Goal: Information Seeking & Learning: Learn about a topic

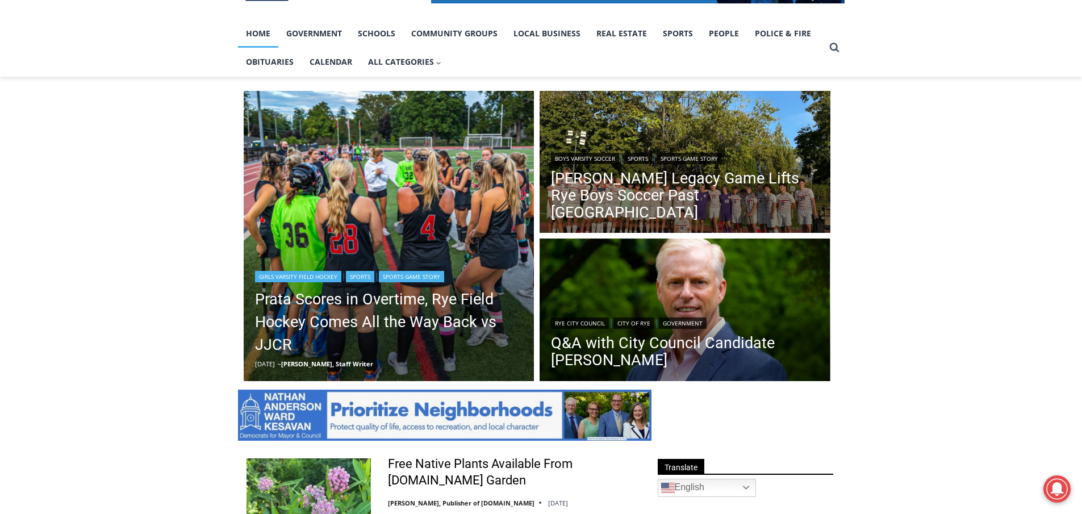
scroll to position [227, 0]
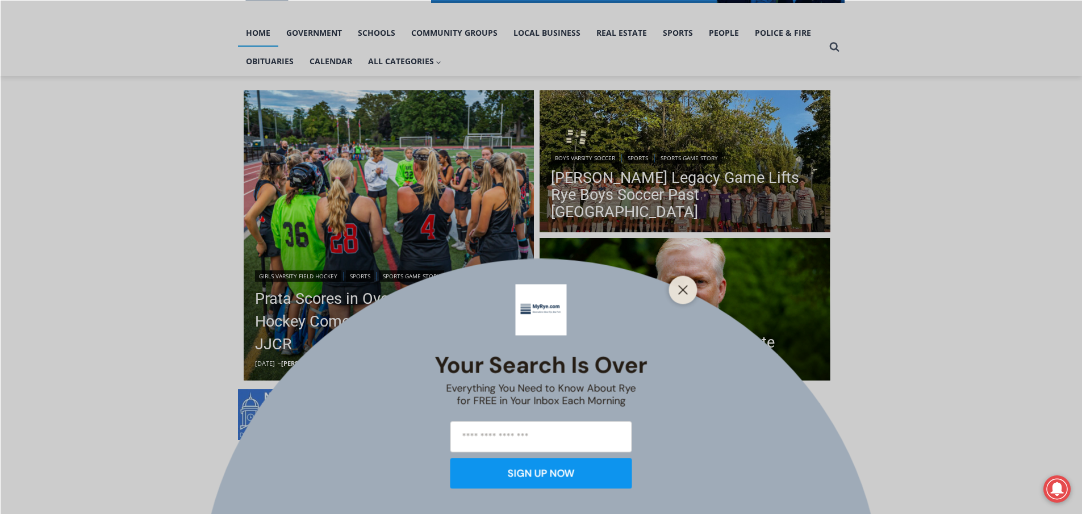
click at [381, 307] on div "Your Search is Over Everything You Need to Know About Rye for FREE in Your Inbo…" at bounding box center [541, 257] width 1082 height 514
click at [678, 290] on icon "Close" at bounding box center [683, 290] width 10 height 10
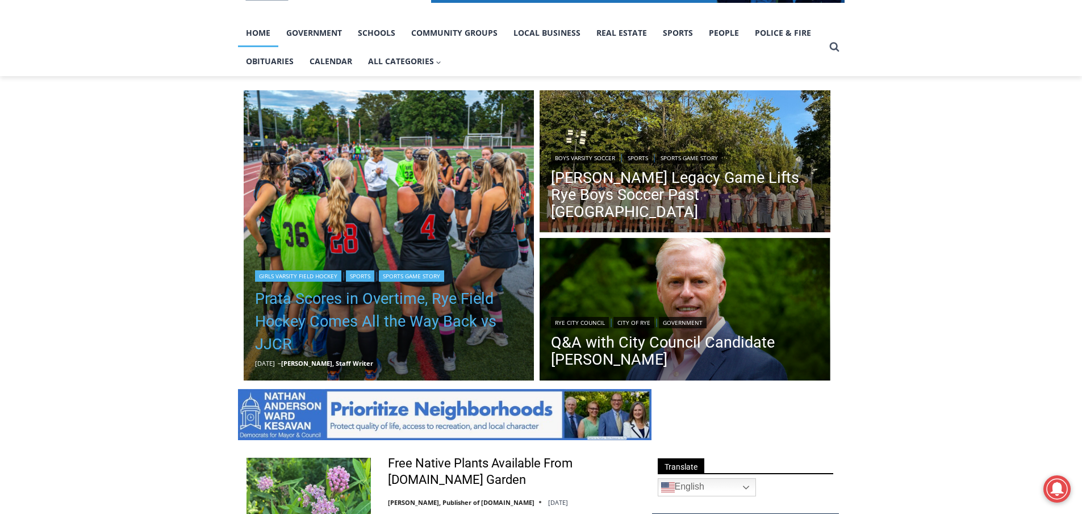
click at [375, 300] on link "Prata Scores in Overtime, Rye Field Hockey Comes All the Way Back vs JJCR" at bounding box center [389, 321] width 268 height 68
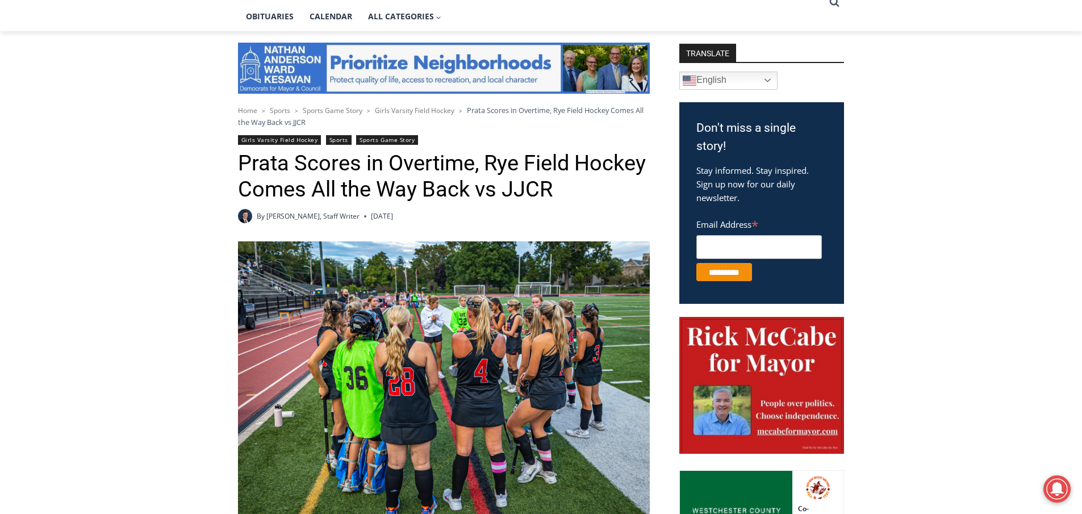
scroll to position [284, 0]
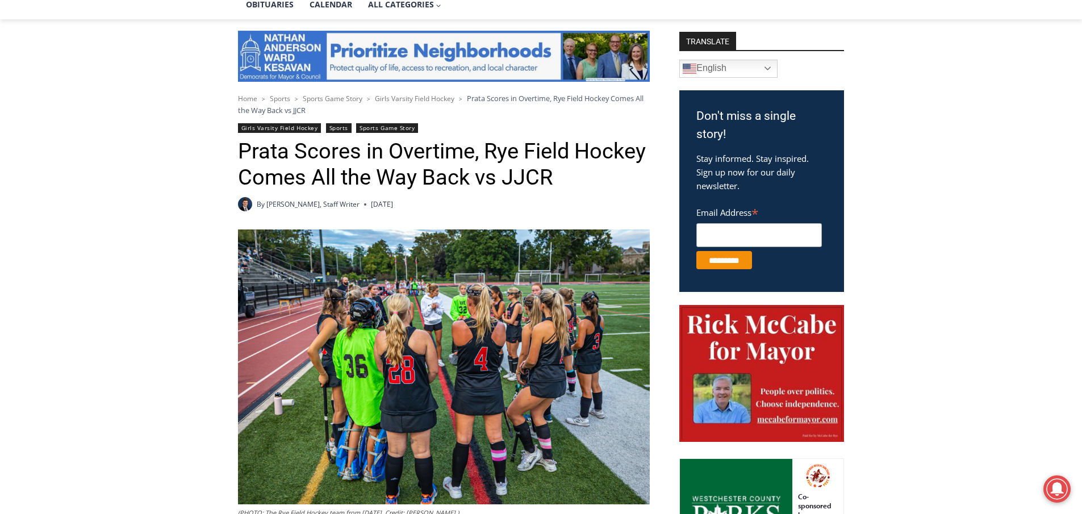
click at [444, 314] on img at bounding box center [444, 366] width 412 height 274
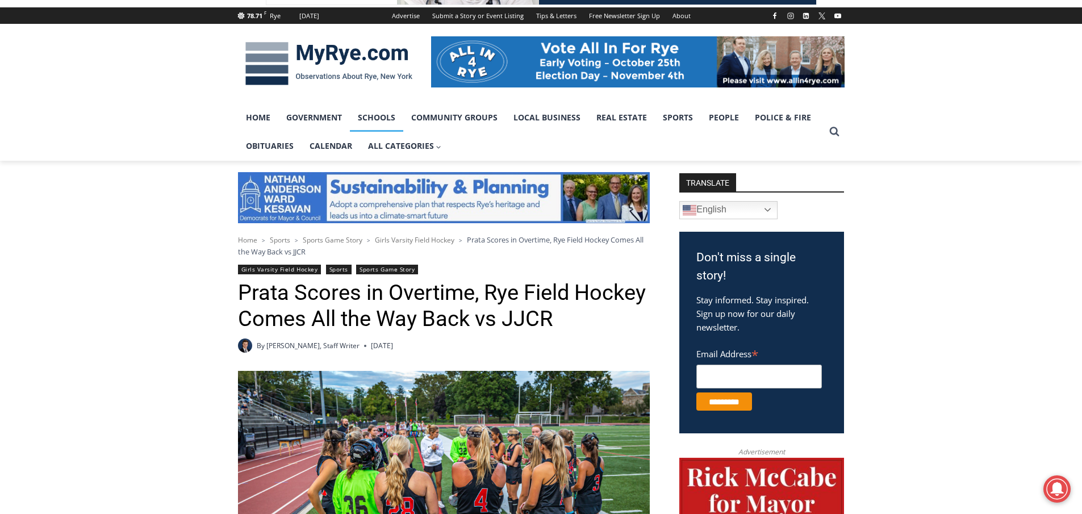
scroll to position [114, 0]
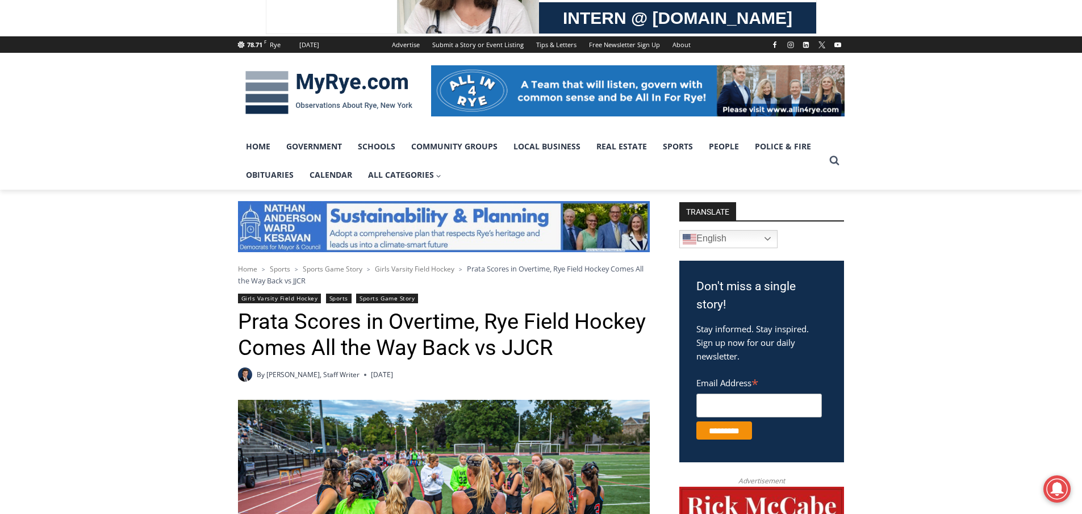
click at [316, 83] on img at bounding box center [329, 92] width 182 height 59
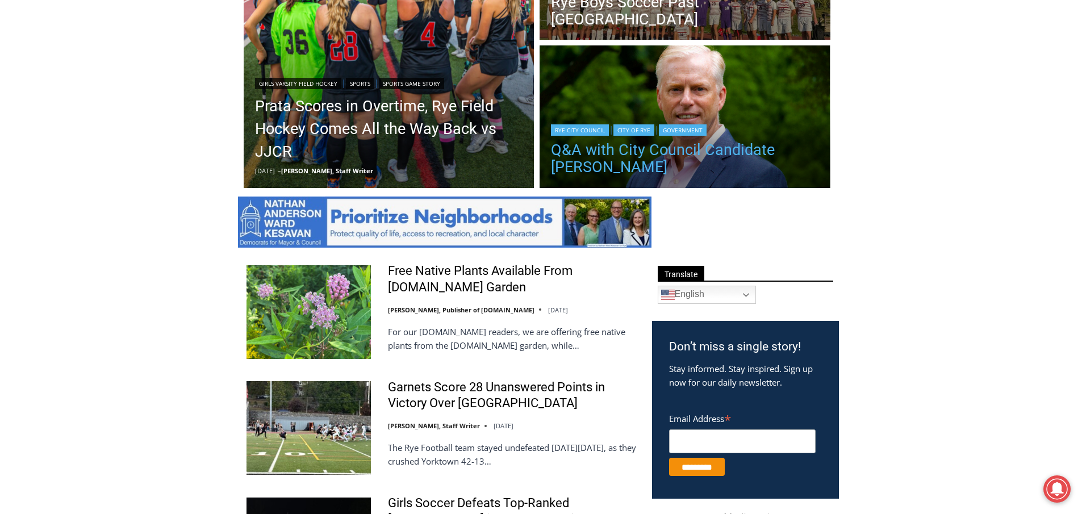
scroll to position [511, 0]
